Goal: Information Seeking & Learning: Learn about a topic

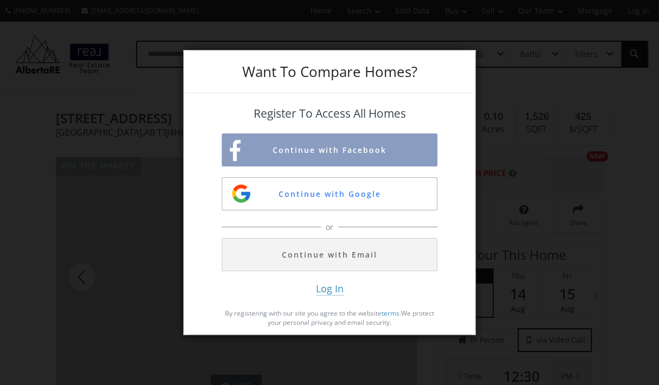
click at [573, 159] on div "Want To Compare Homes? Register To Access All Homes Continue with Facebook Cont…" at bounding box center [329, 192] width 659 height 385
click at [135, 210] on div "Want To Compare Homes? Register To Access All Homes Continue with Facebook Cont…" at bounding box center [329, 192] width 659 height 385
